Goal: Communication & Community: Answer question/provide support

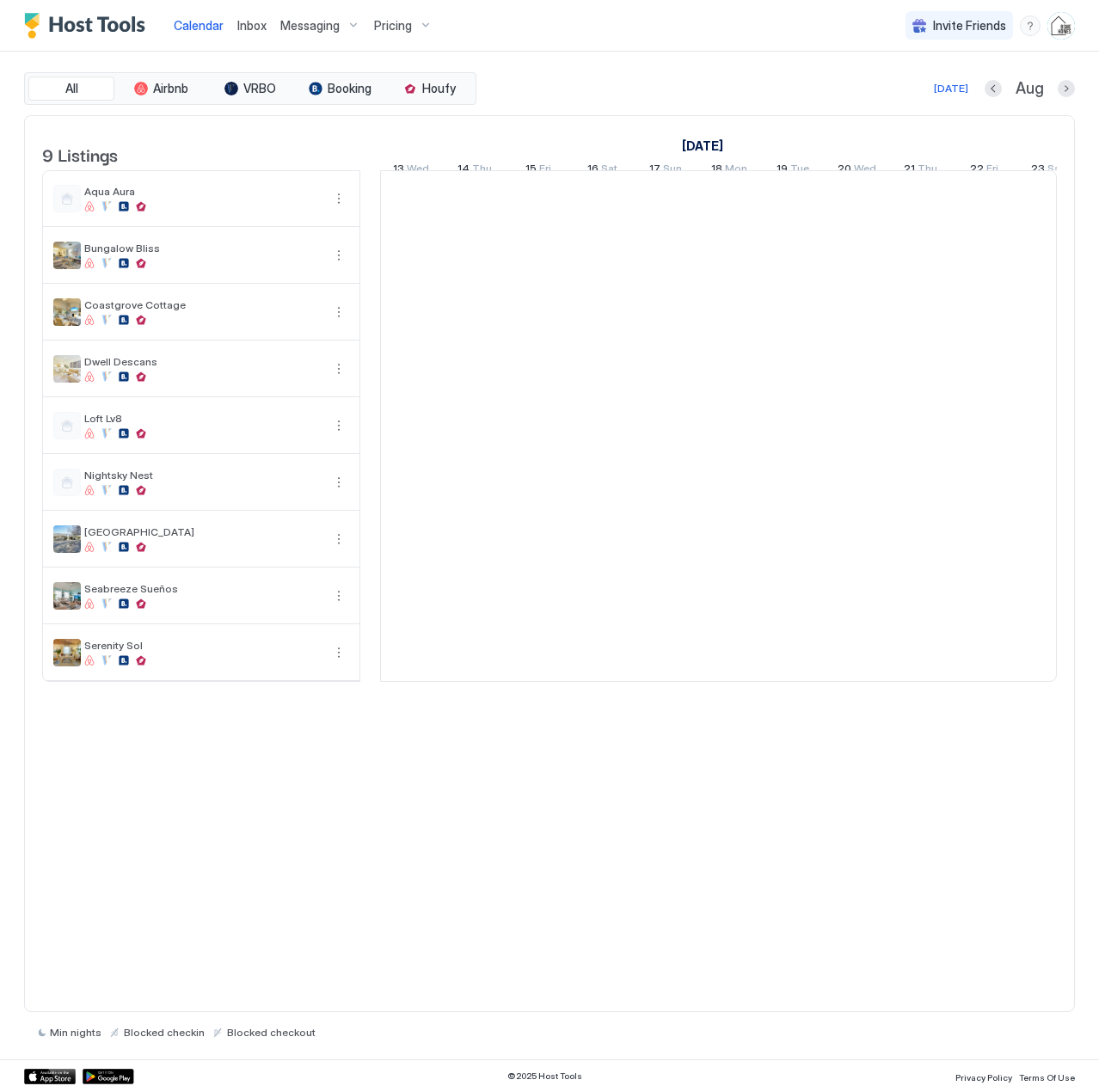
scroll to position [0, 955]
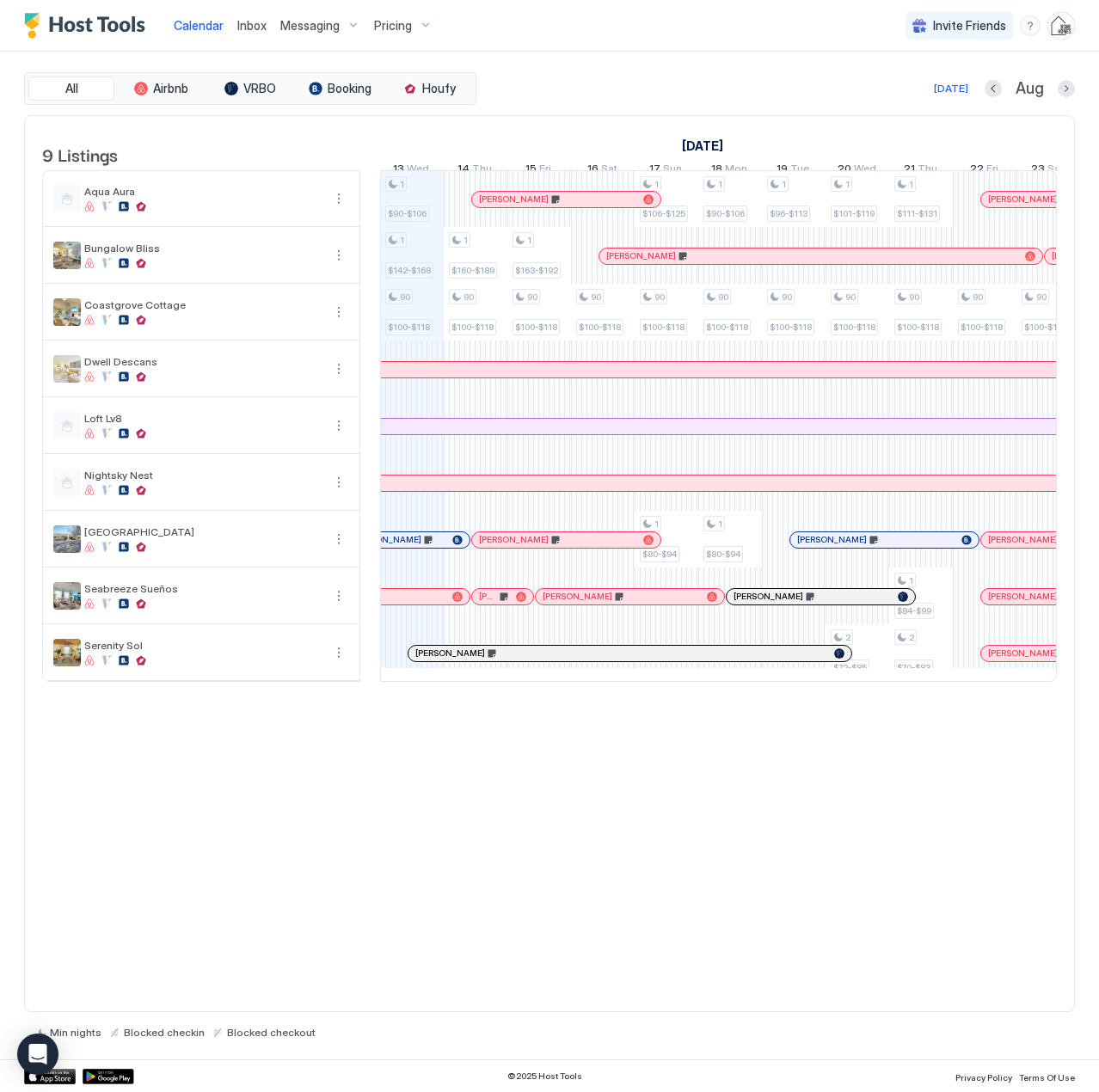
click at [246, 27] on span "Inbox" at bounding box center [251, 25] width 29 height 15
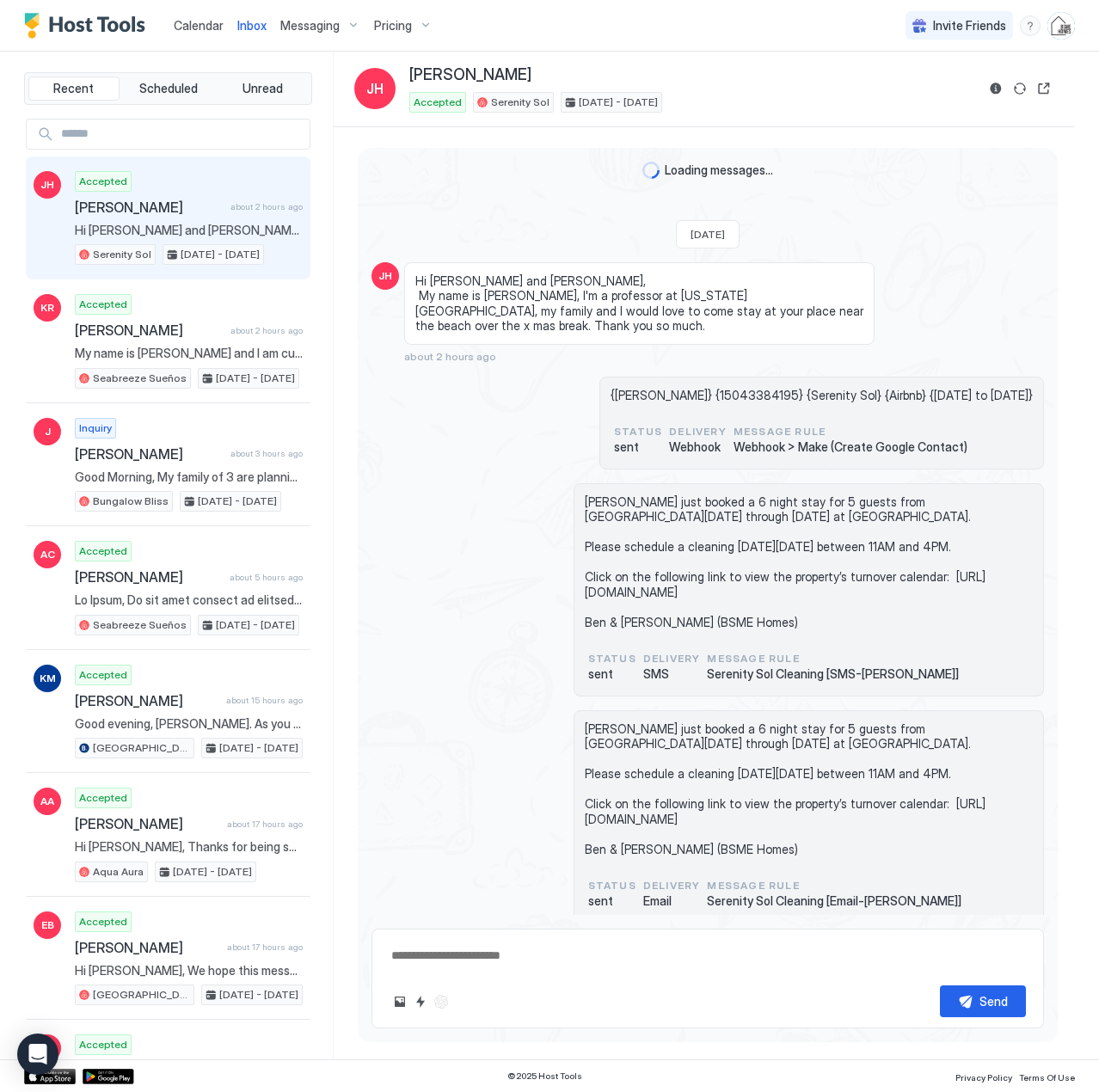
scroll to position [460, 0]
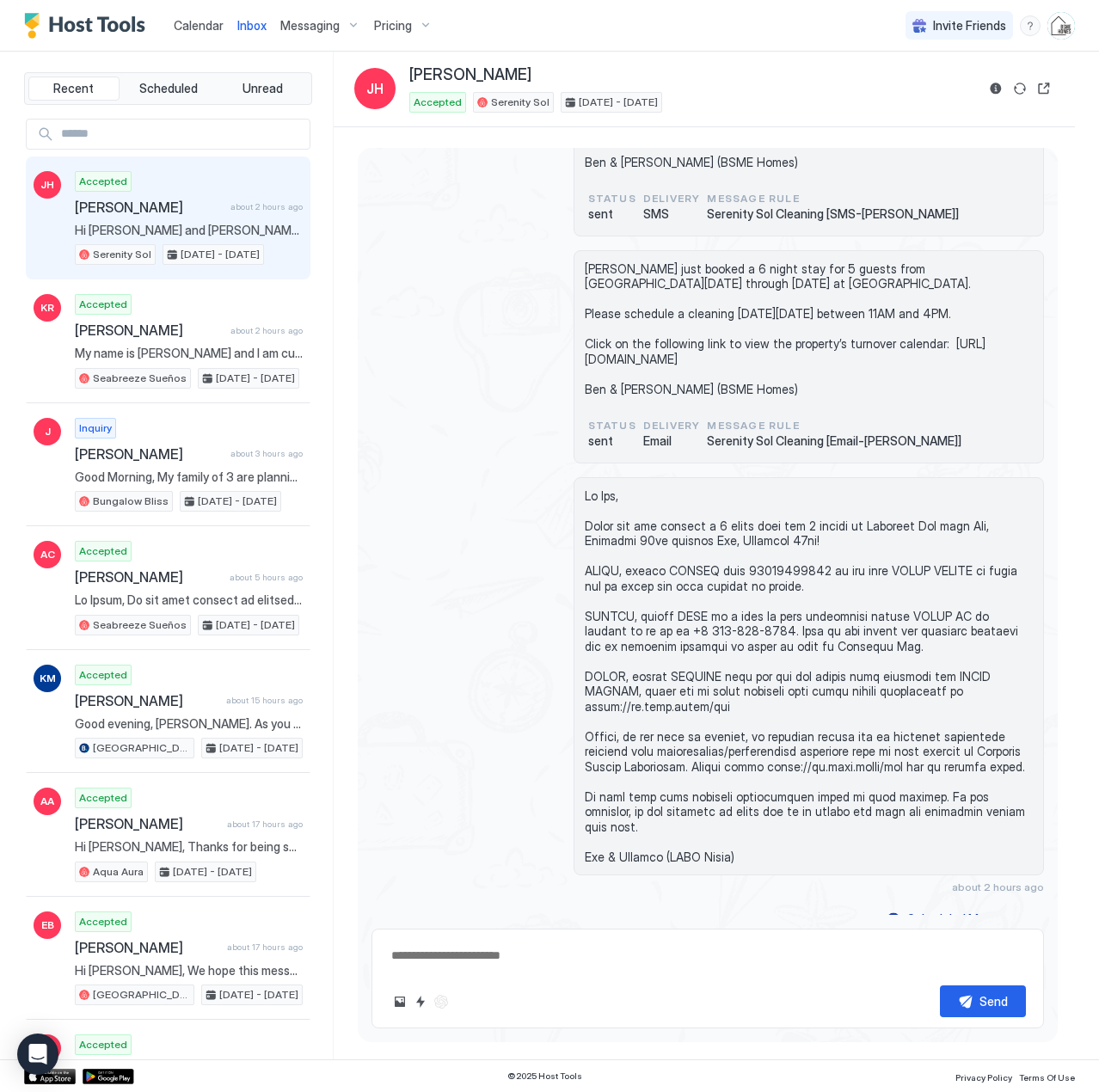
click at [190, 17] on link "Calendar" at bounding box center [198, 26] width 50 height 18
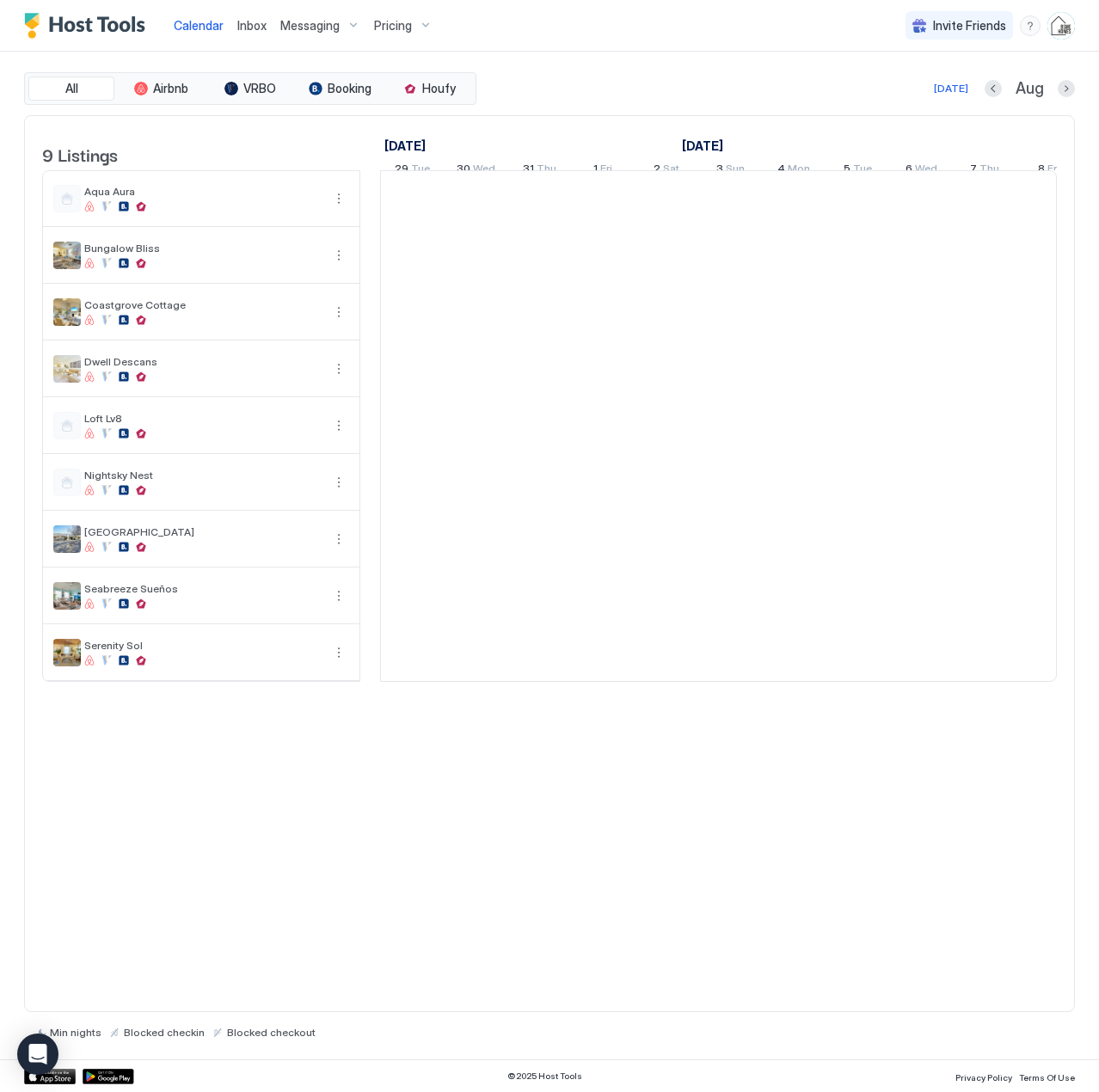
scroll to position [0, 955]
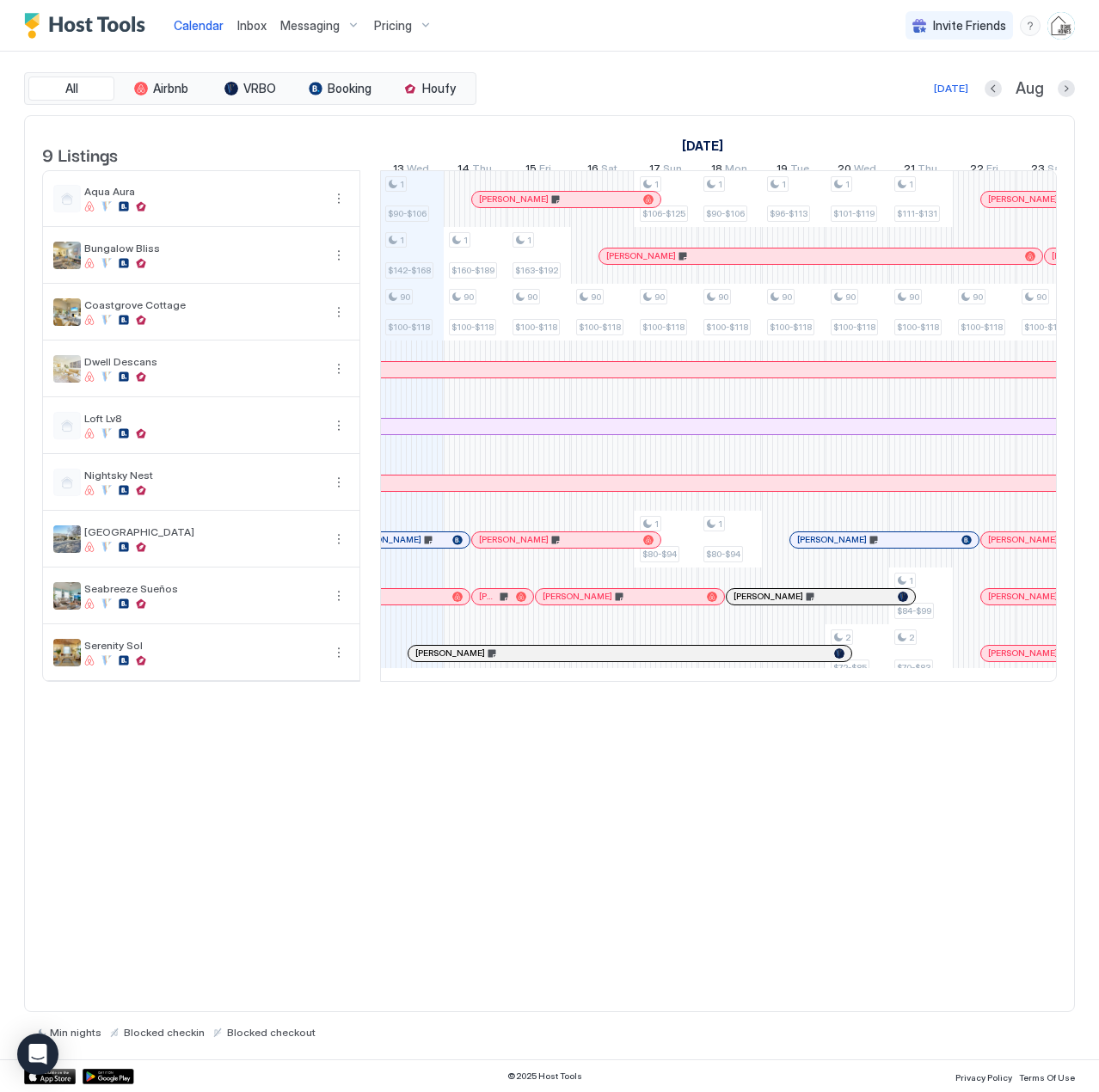
click at [250, 22] on span "Inbox" at bounding box center [251, 25] width 29 height 15
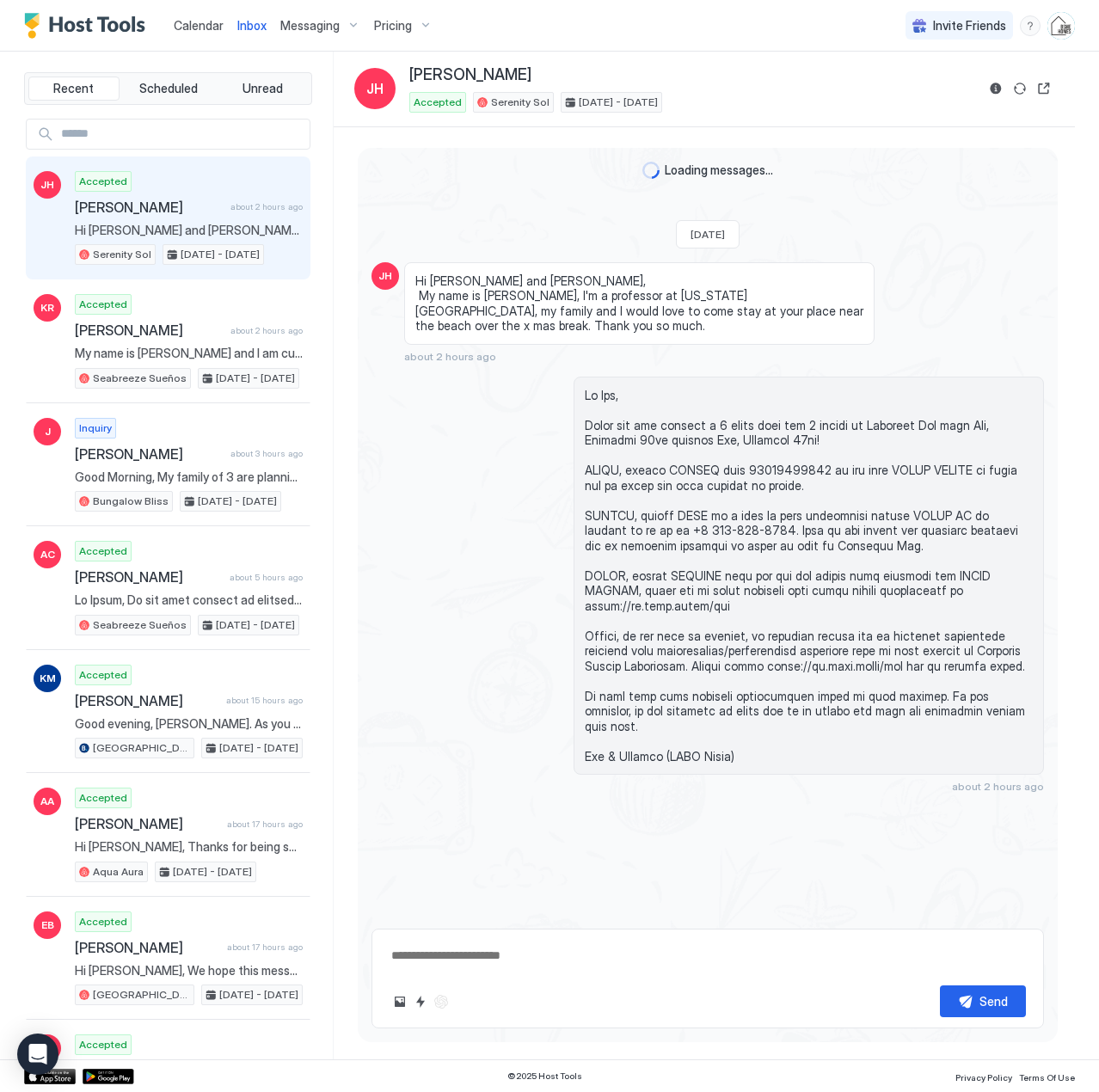
scroll to position [401, 0]
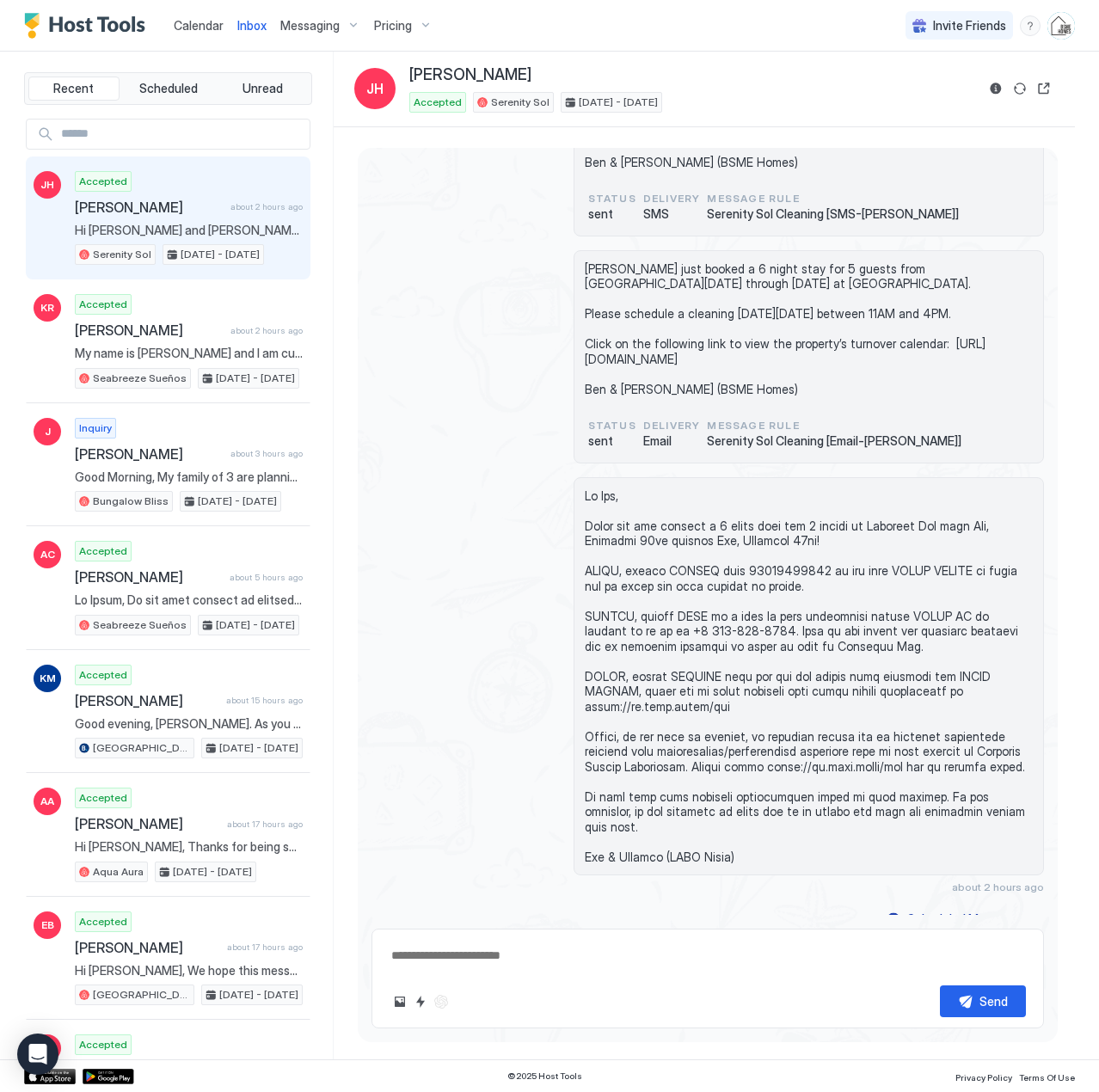
click at [182, 215] on span "[PERSON_NAME]" at bounding box center [149, 207] width 149 height 18
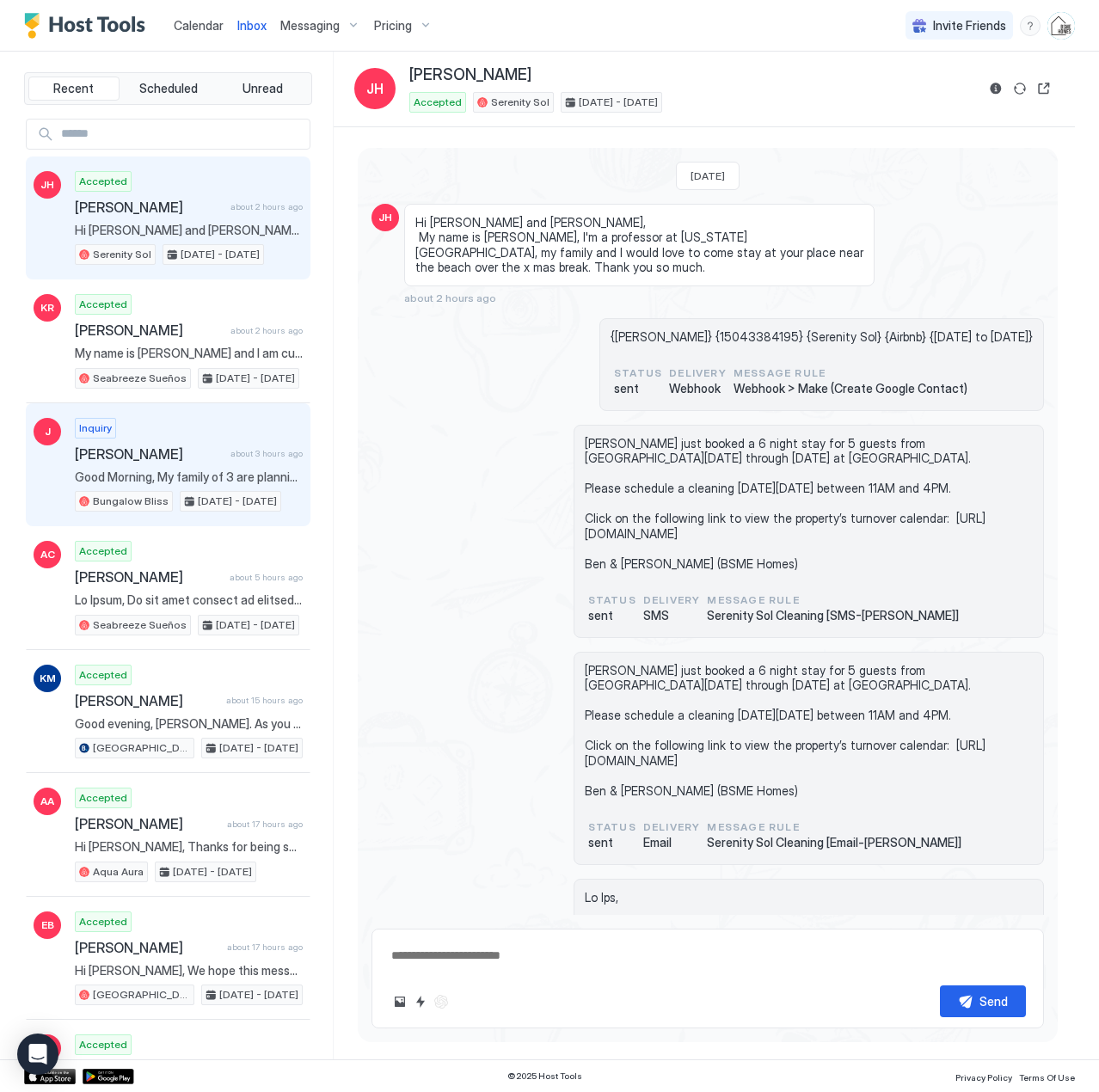
click at [168, 465] on div "Inquiry [PERSON_NAME] about 3 hours ago Good Morning, My family of 3 are planni…" at bounding box center [189, 465] width 228 height 94
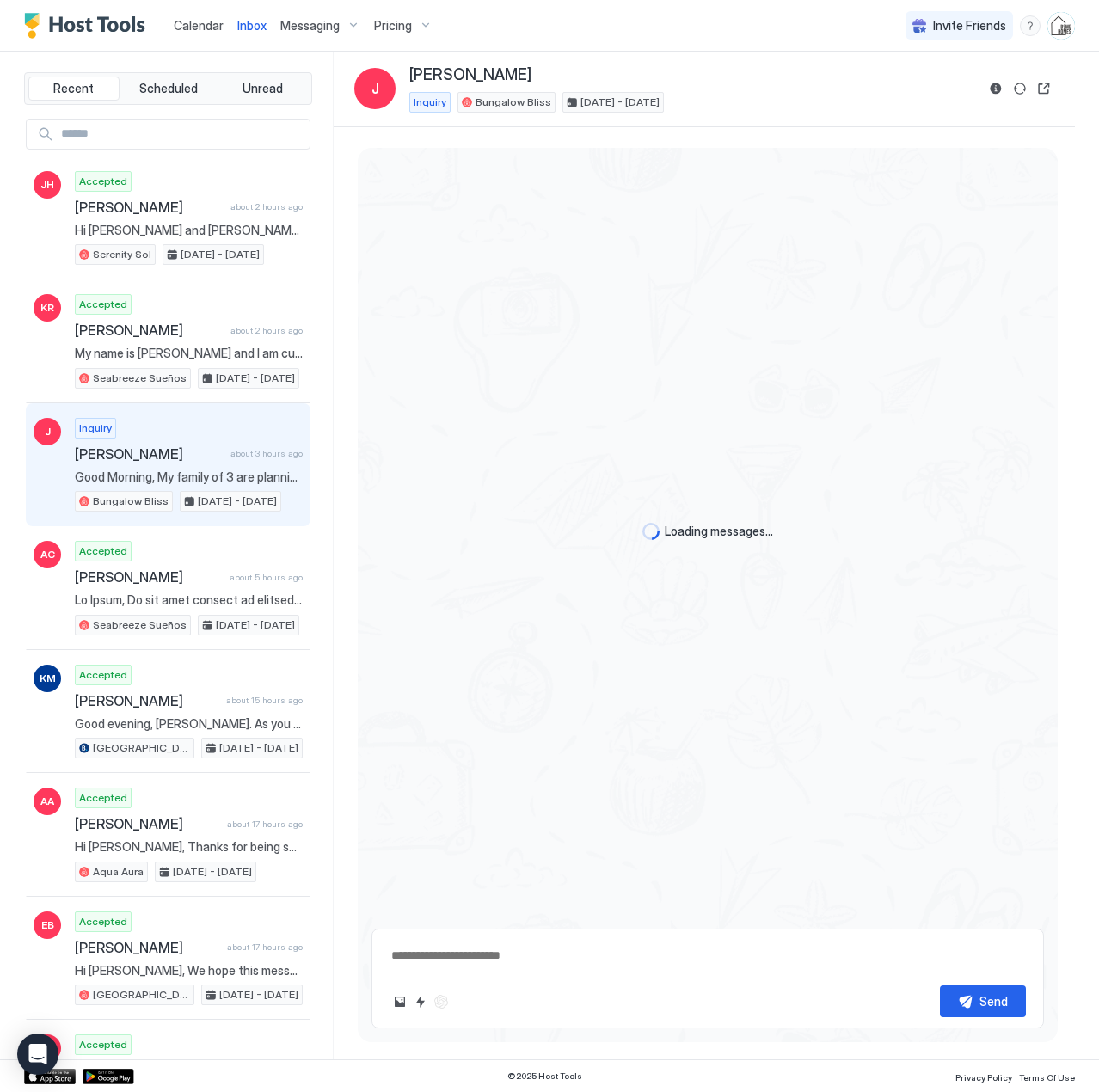
scroll to position [212, 0]
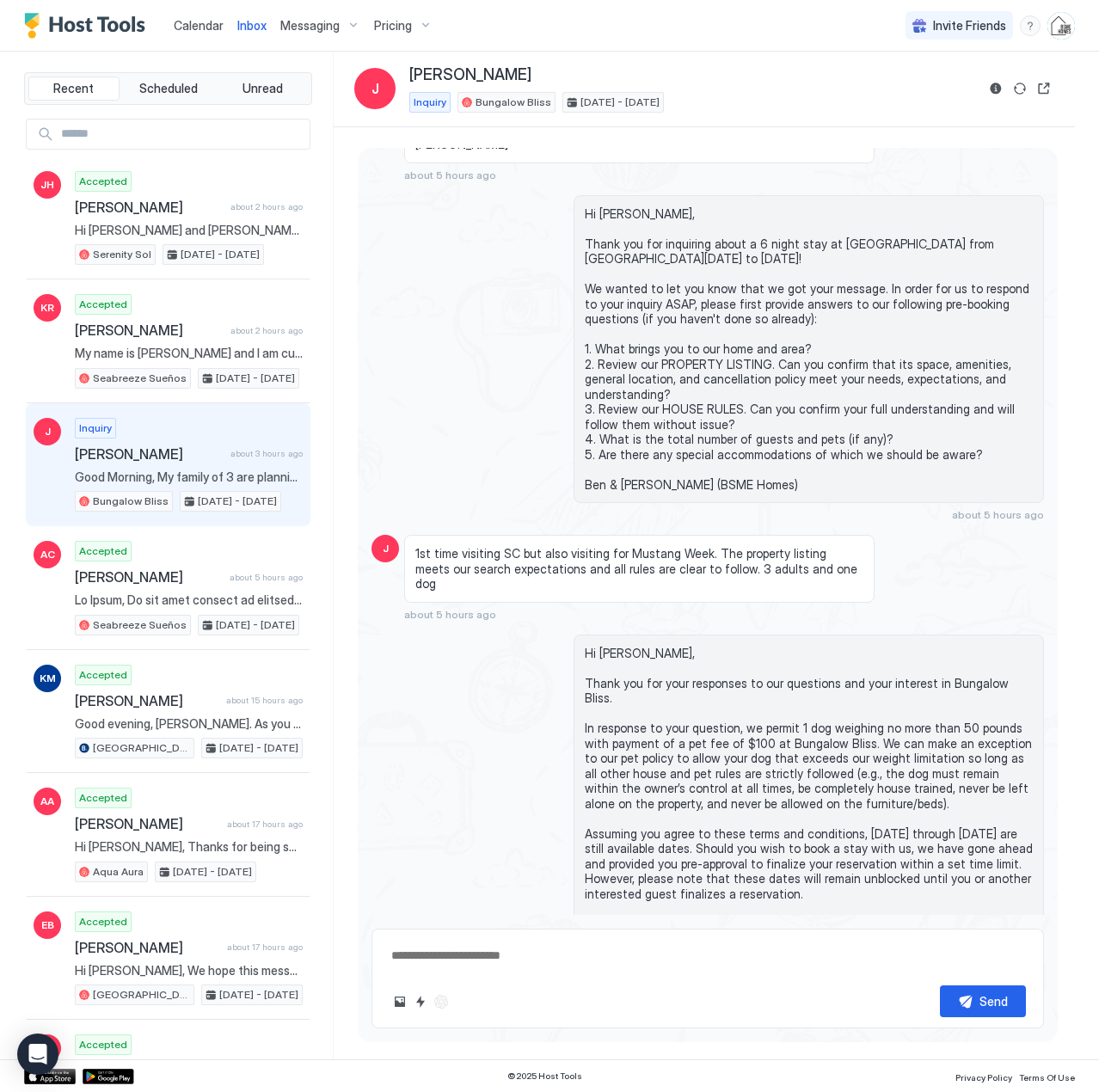
click at [193, 27] on span "Calendar" at bounding box center [198, 25] width 50 height 15
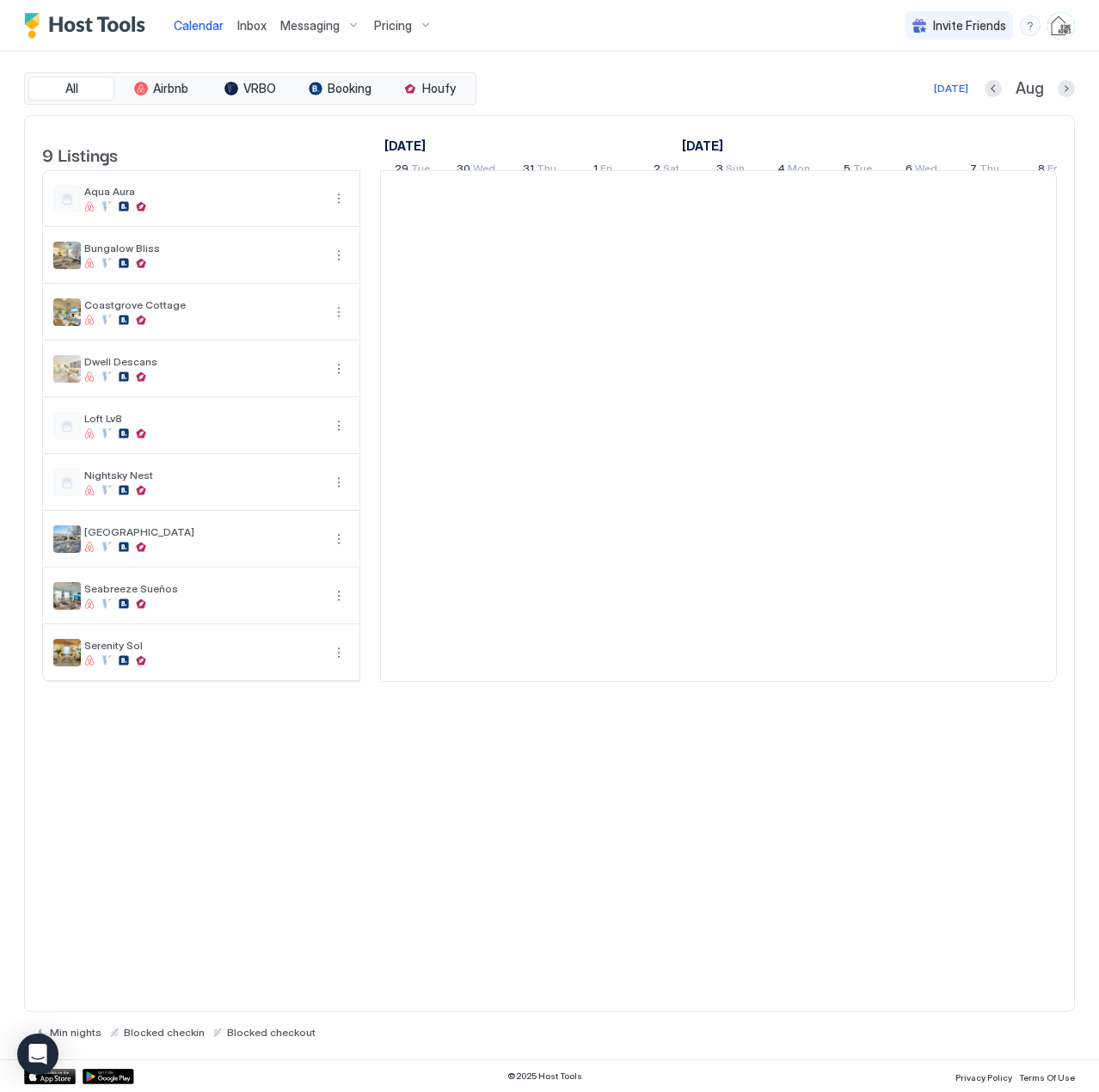
scroll to position [0, 955]
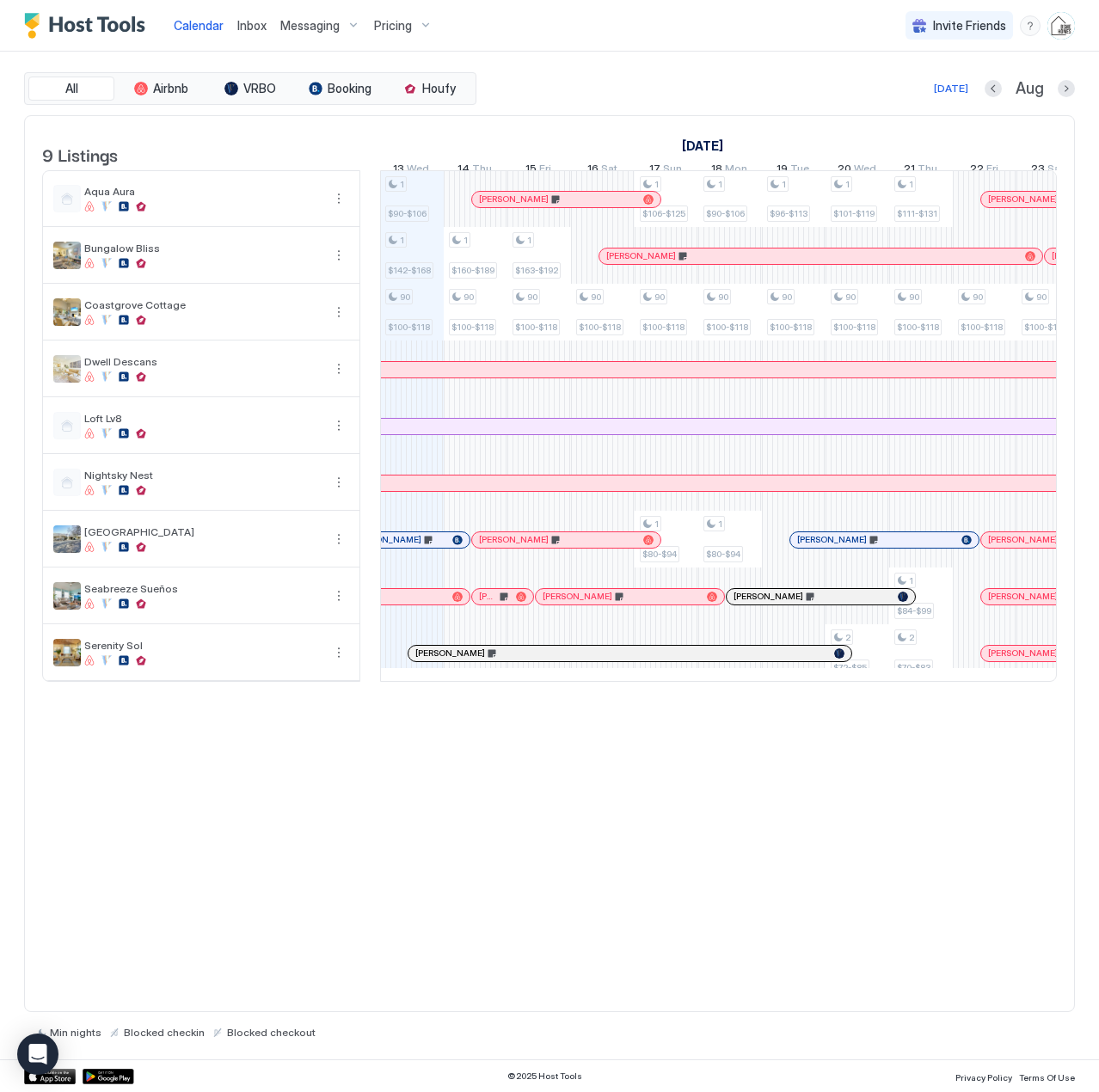
click at [251, 24] on span "Inbox" at bounding box center [251, 25] width 29 height 15
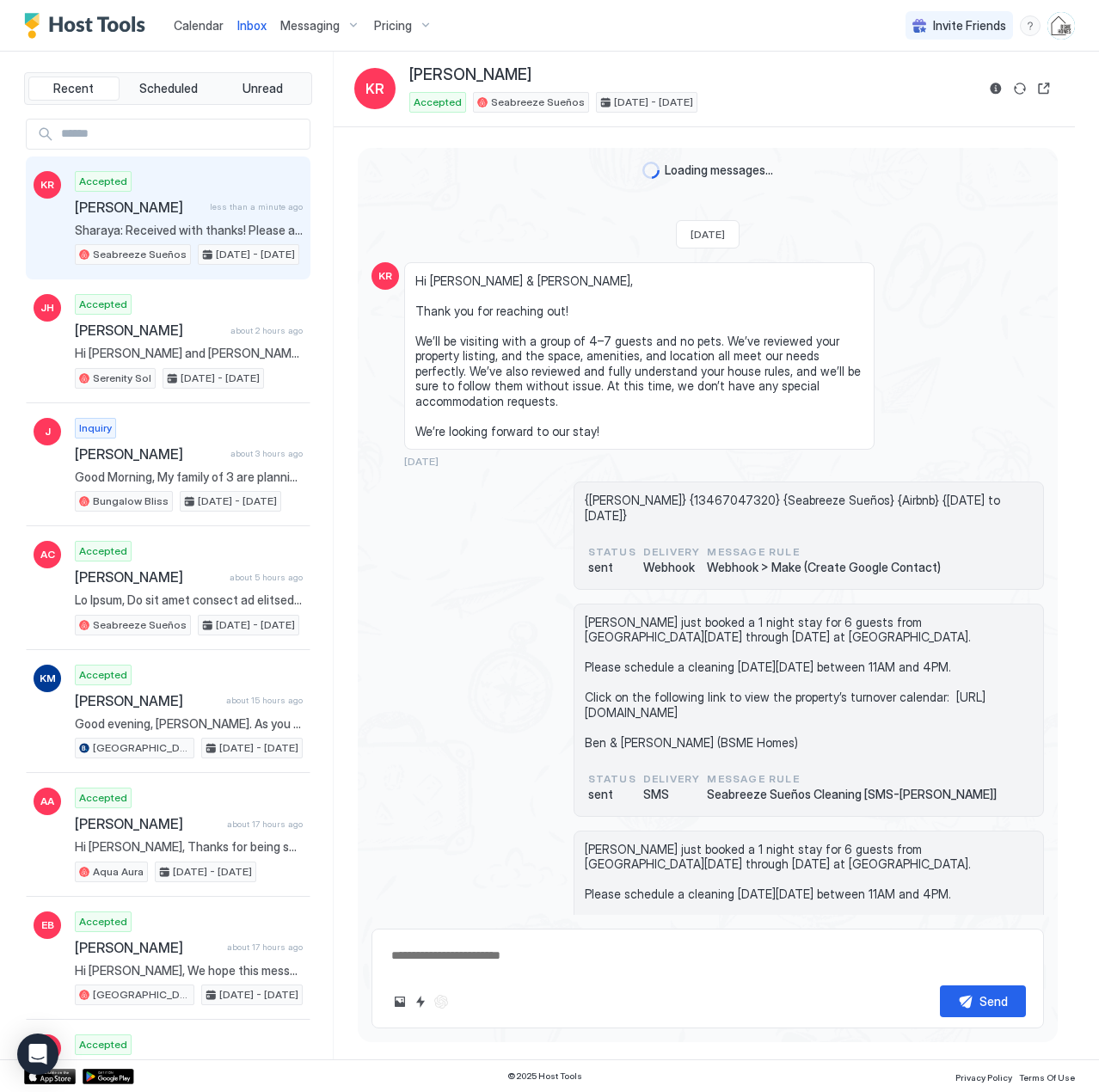
scroll to position [2831, 0]
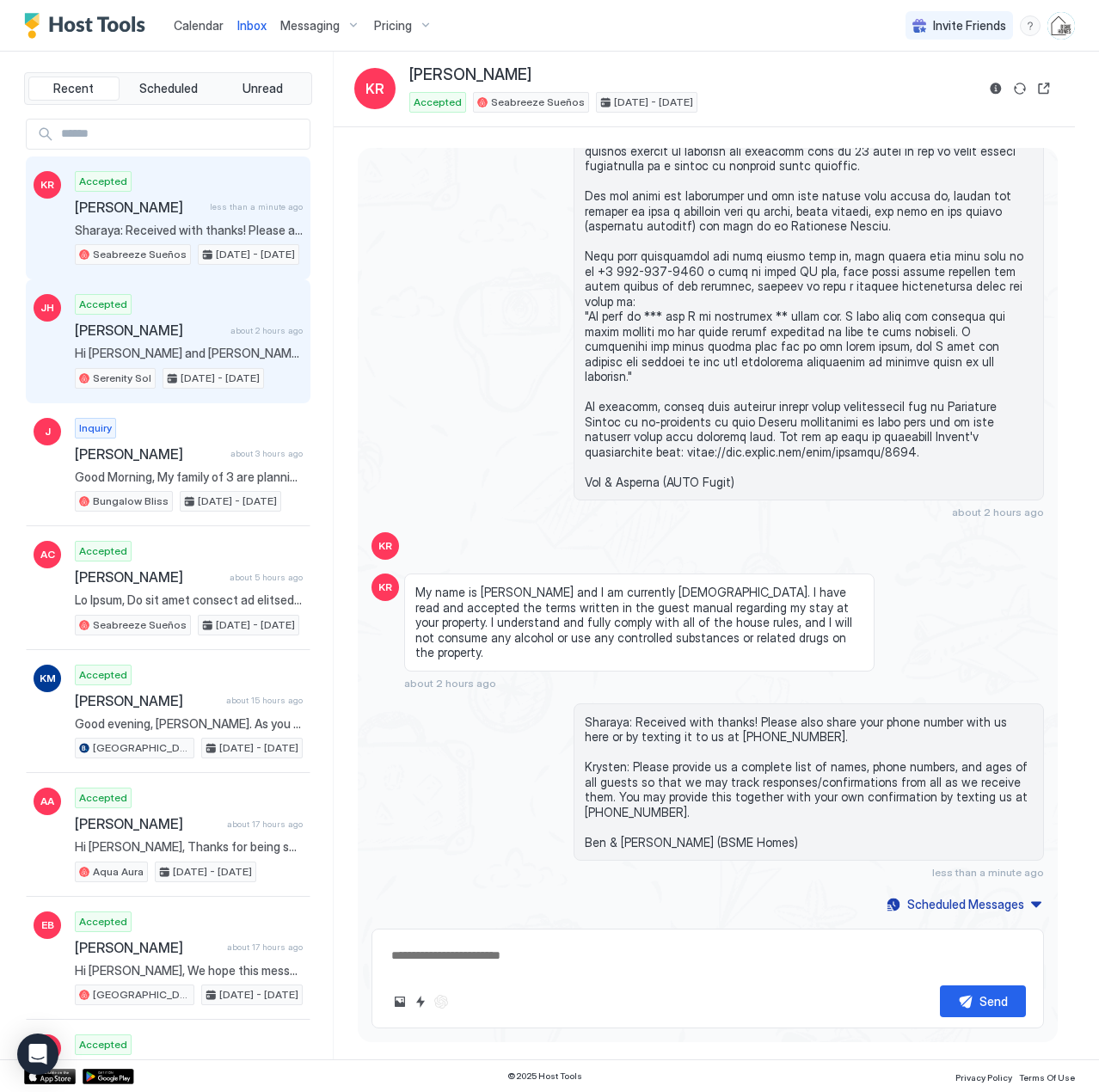
click at [198, 343] on div "Accepted [PERSON_NAME] about 2 hours ago Hi [PERSON_NAME] and [PERSON_NAME], My…" at bounding box center [189, 340] width 228 height 94
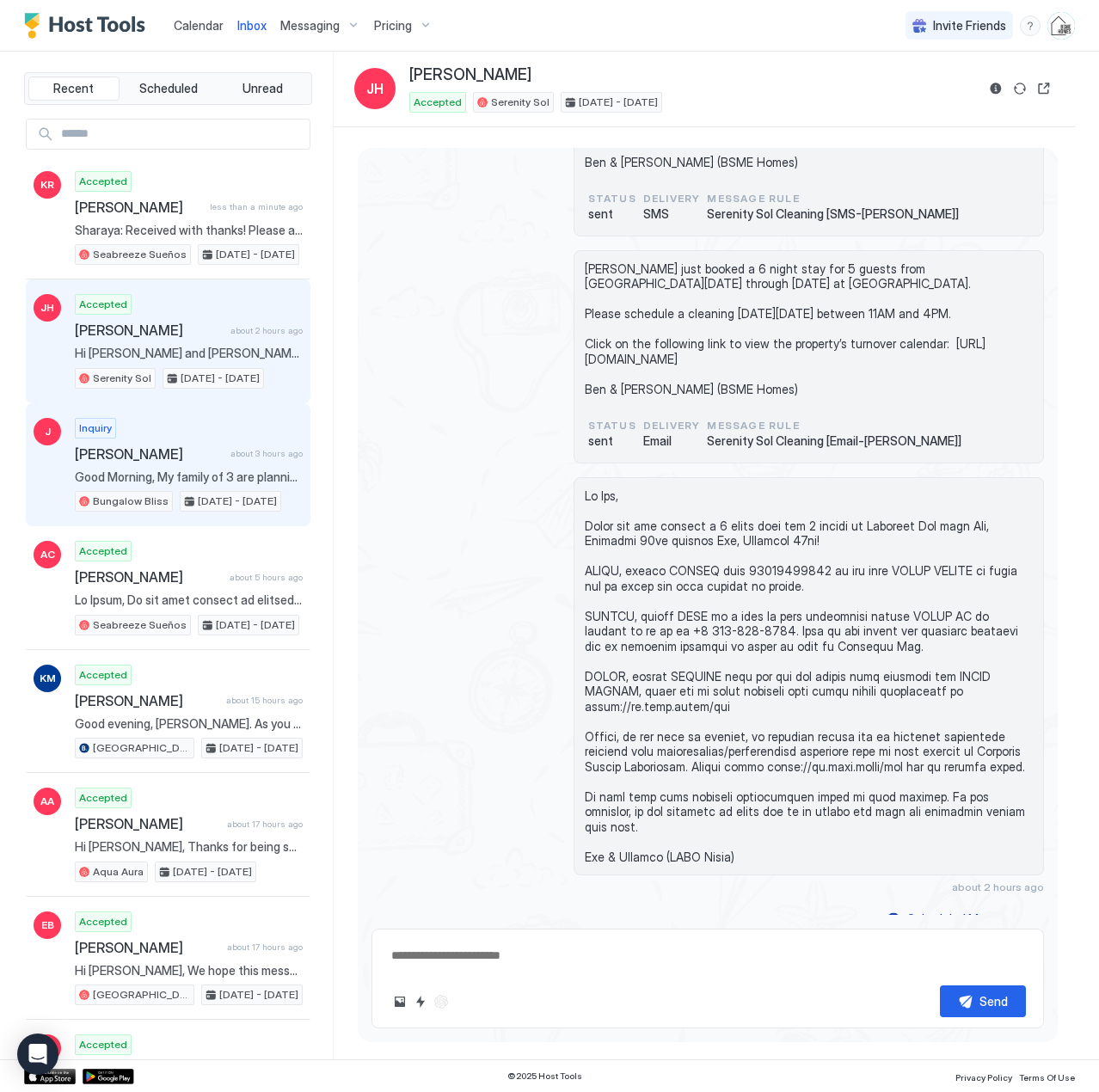
click at [204, 447] on span "[PERSON_NAME]" at bounding box center [149, 454] width 149 height 18
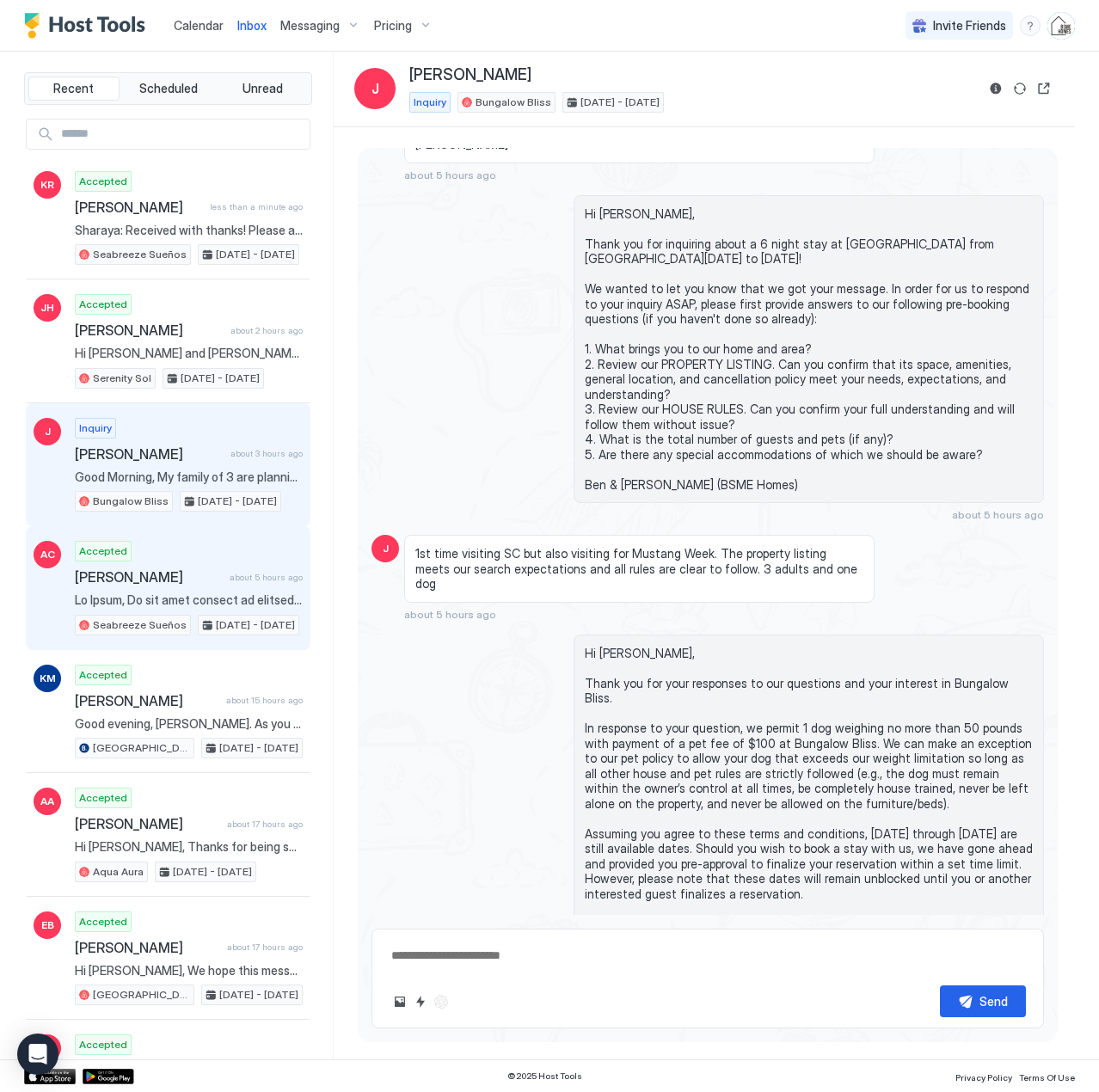
click at [191, 565] on div "Accepted [PERSON_NAME] about 5 hours ago Seabreeze Sueños [DATE] - [DATE]" at bounding box center [189, 587] width 228 height 94
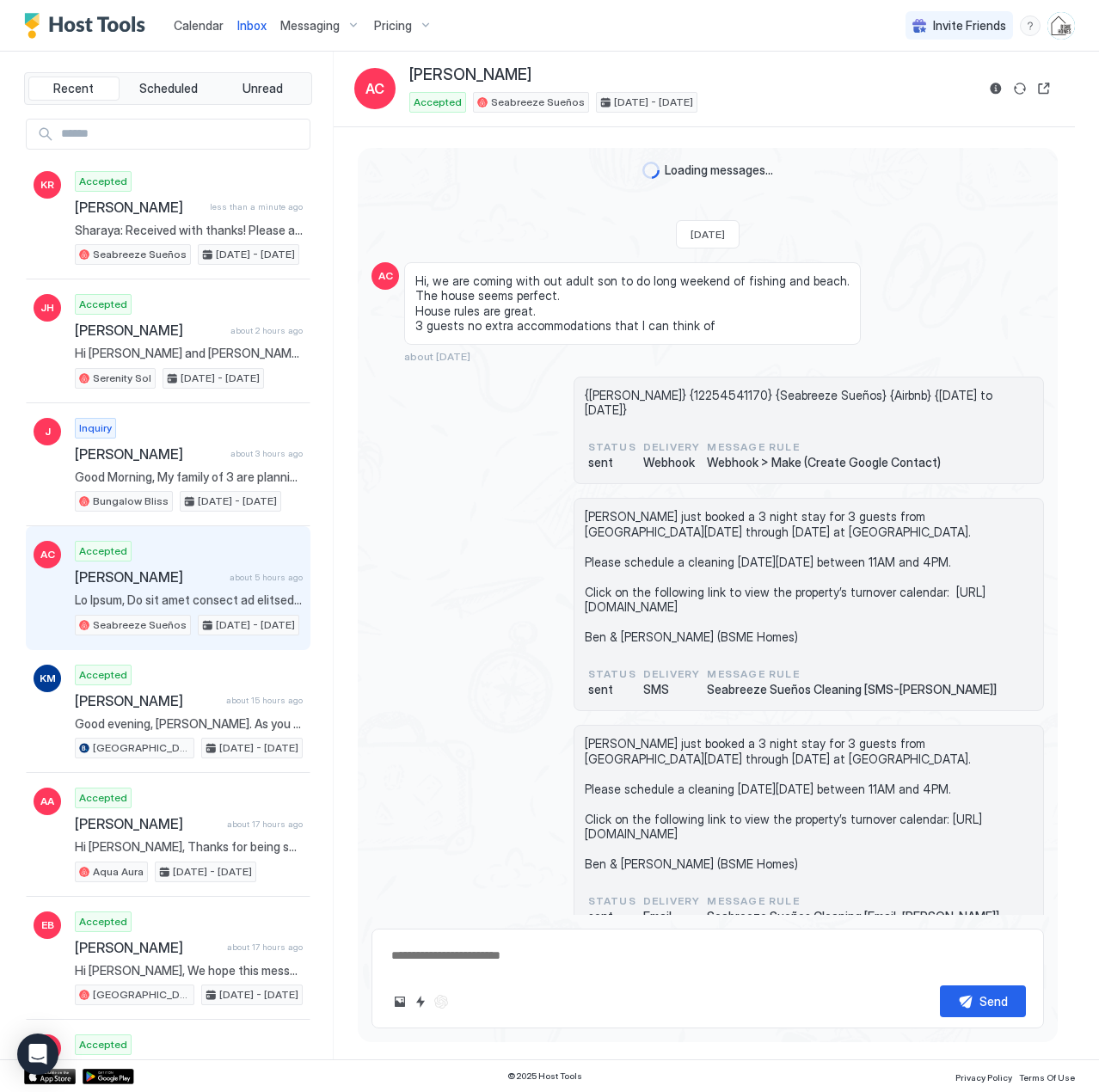
scroll to position [1712, 0]
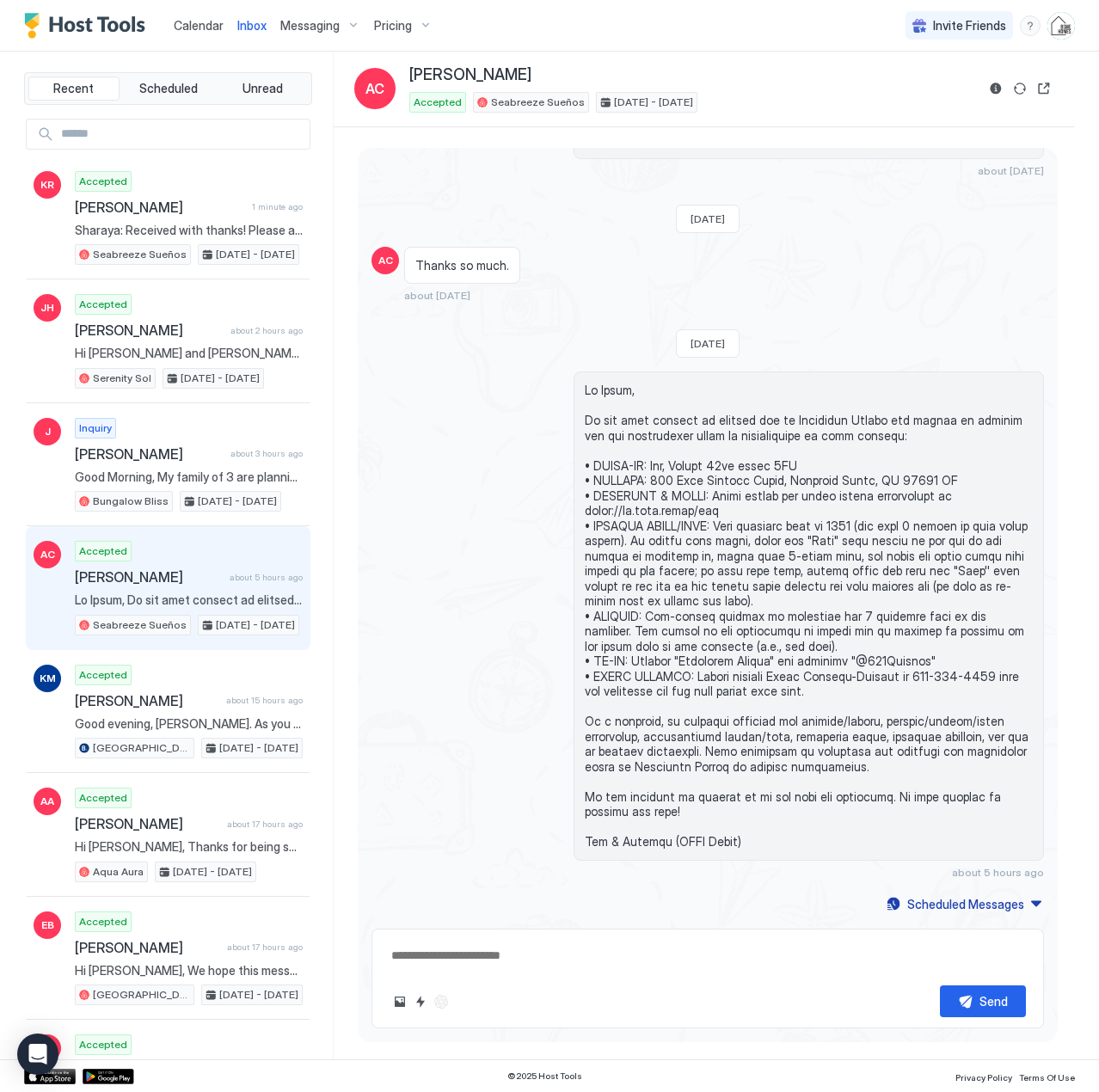
type textarea "*"
click at [212, 32] on span "Calendar" at bounding box center [198, 25] width 50 height 15
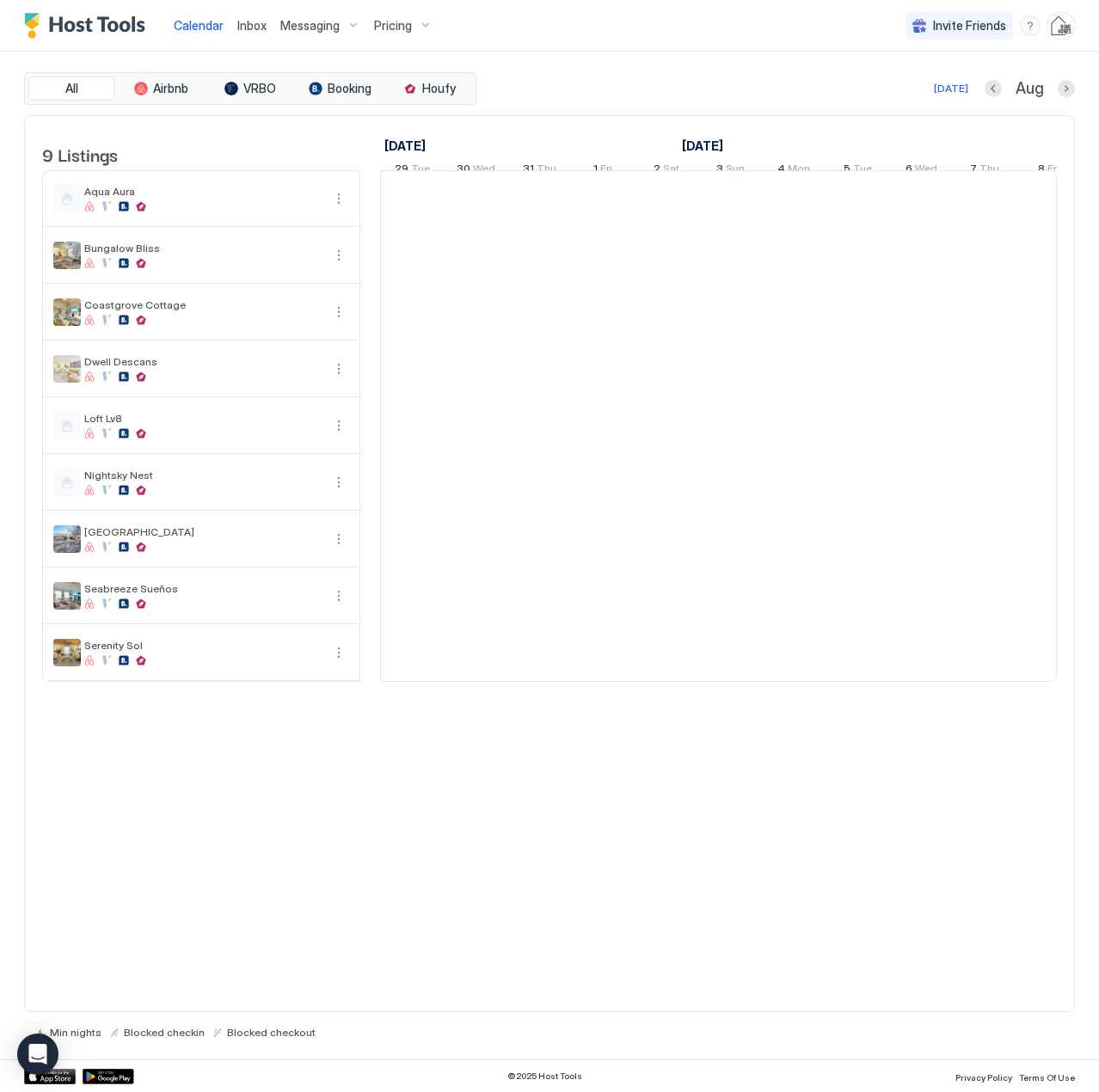
scroll to position [0, 955]
